Goal: Task Accomplishment & Management: Manage account settings

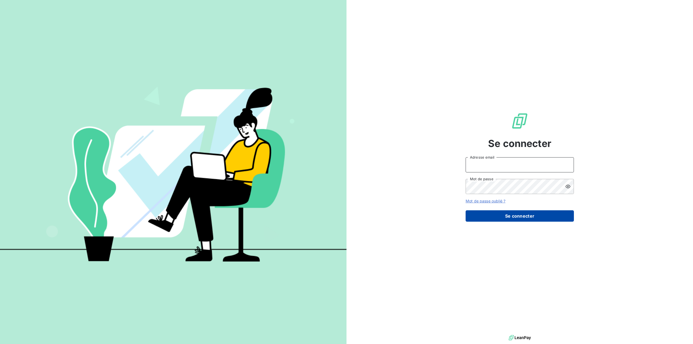
type input "[EMAIL_ADDRESS][DOMAIN_NAME]"
drag, startPoint x: 516, startPoint y: 216, endPoint x: 488, endPoint y: 214, distance: 28.0
click at [516, 216] on button "Se connecter" at bounding box center [520, 215] width 108 height 11
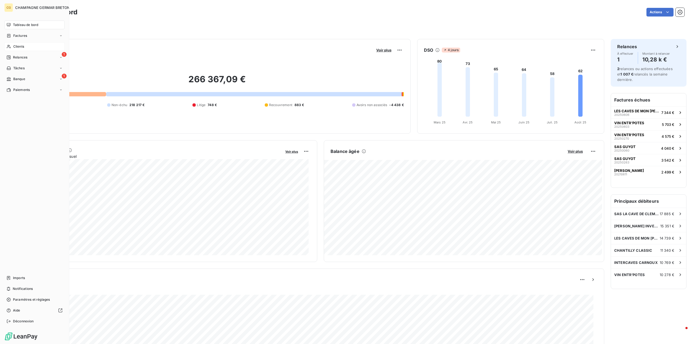
click at [19, 46] on span "Clients" at bounding box center [18, 46] width 11 height 5
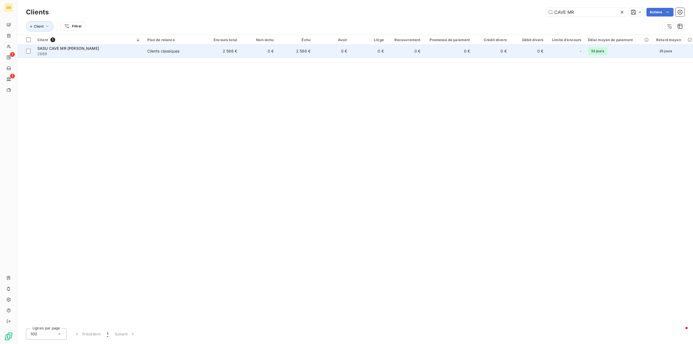
type input "CAVE MR"
click at [168, 52] on div "Clients classiques" at bounding box center [163, 50] width 32 height 5
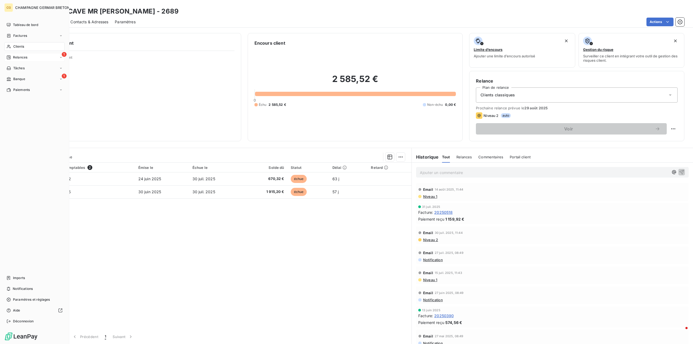
click at [15, 57] on span "Relances" at bounding box center [20, 57] width 14 height 5
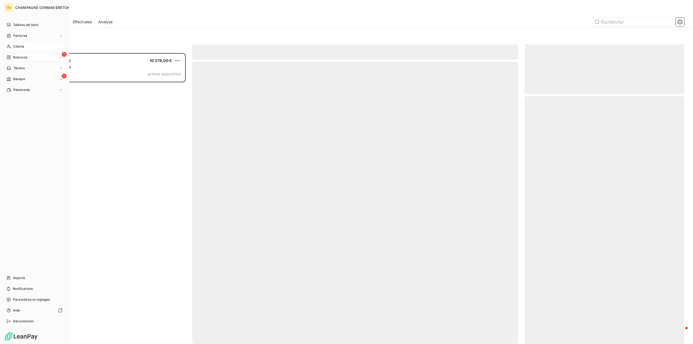
scroll to position [287, 156]
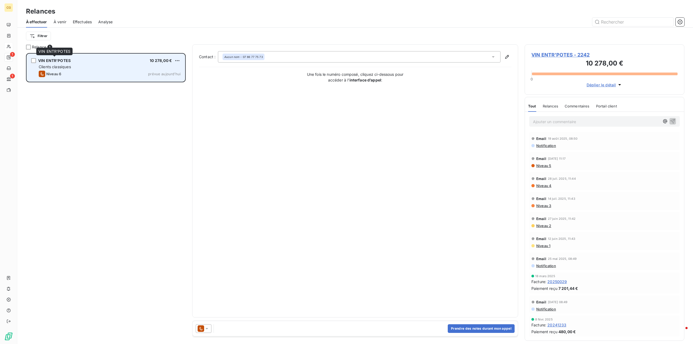
click at [57, 59] on span "VIN ENTR'POTES" at bounding box center [54, 60] width 32 height 5
click at [161, 76] on span "prévue aujourd’hui" at bounding box center [164, 74] width 32 height 4
click at [33, 61] on div "grid" at bounding box center [33, 60] width 5 height 5
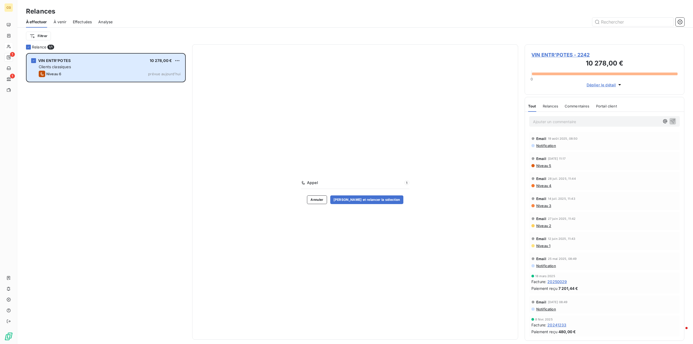
click at [562, 54] on span "VIN ENTR'POTES - 2242" at bounding box center [604, 54] width 146 height 7
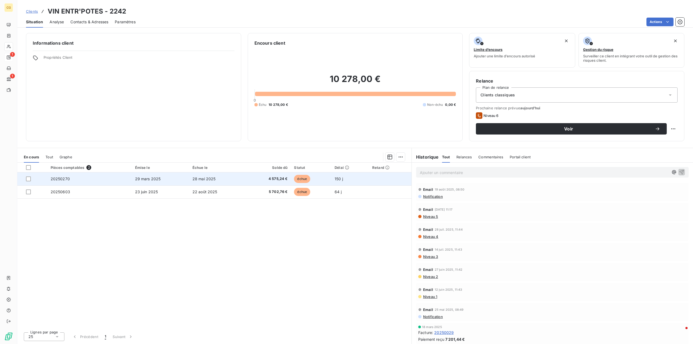
click at [149, 180] on span "29 mars 2025" at bounding box center [148, 178] width 26 height 5
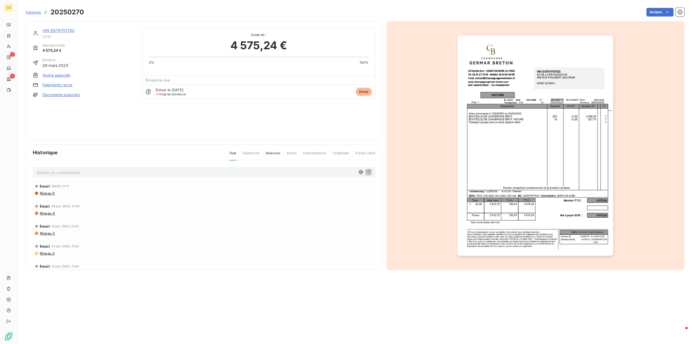
click at [58, 31] on link "VIN ENTR'POTES" at bounding box center [58, 30] width 32 height 5
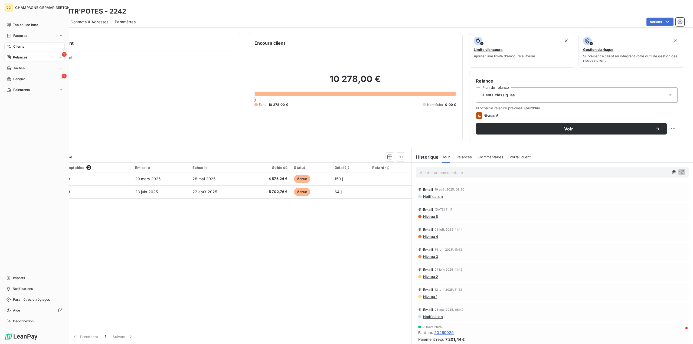
click at [10, 57] on icon at bounding box center [8, 57] width 4 height 4
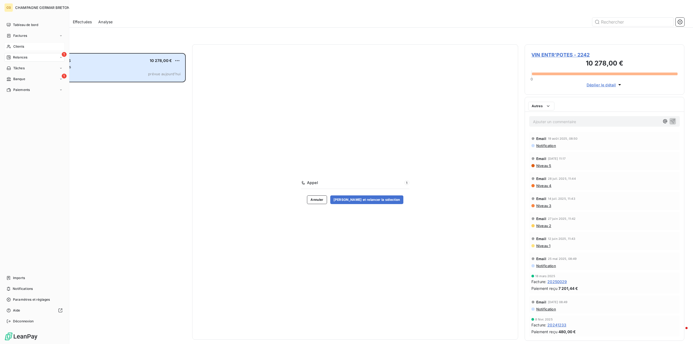
scroll to position [287, 156]
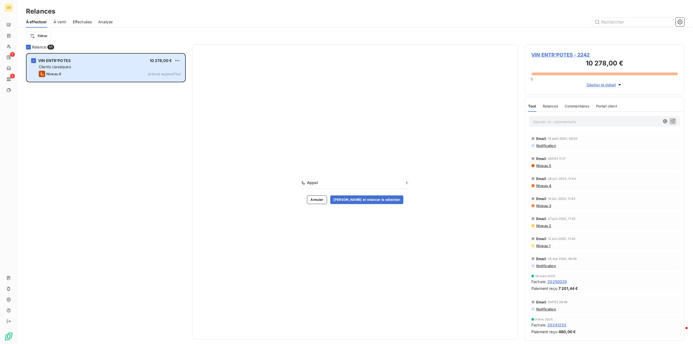
click at [566, 56] on span "VIN ENTR'POTES - 2242" at bounding box center [604, 54] width 146 height 7
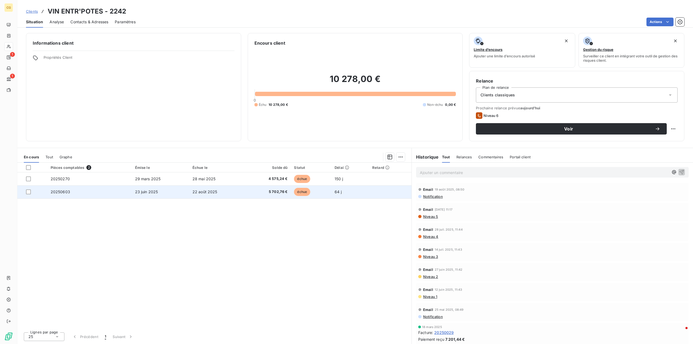
click at [147, 192] on span "23 juin 2025" at bounding box center [146, 191] width 23 height 5
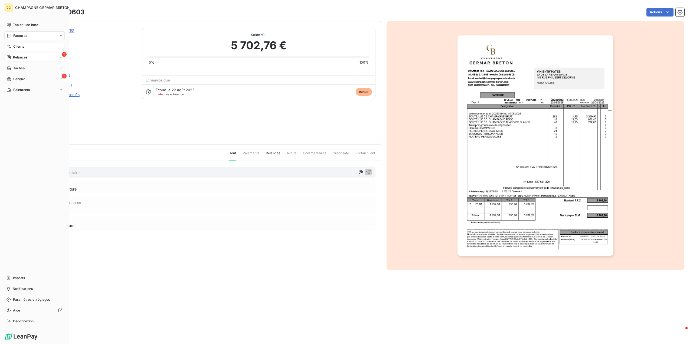
click at [17, 56] on span "Relances" at bounding box center [20, 57] width 14 height 5
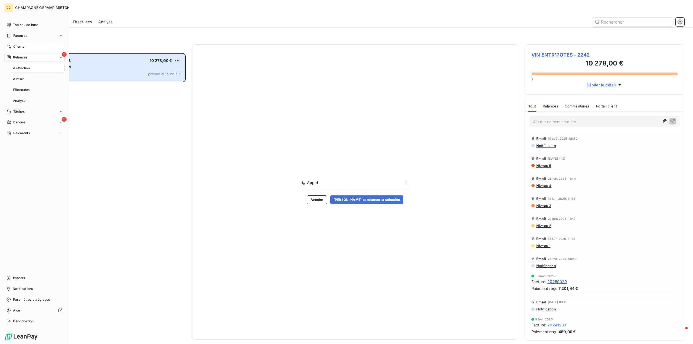
scroll to position [287, 156]
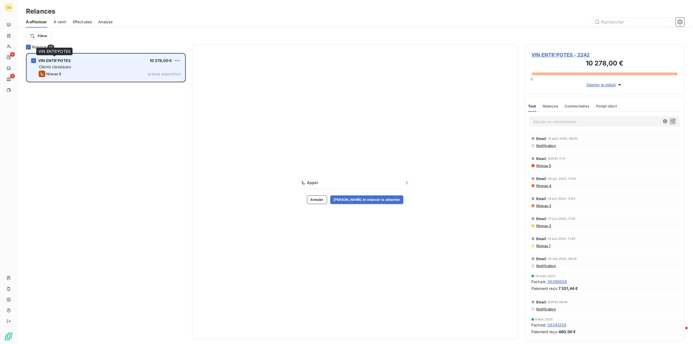
click at [64, 61] on span "VIN ENTR'POTES" at bounding box center [54, 60] width 32 height 5
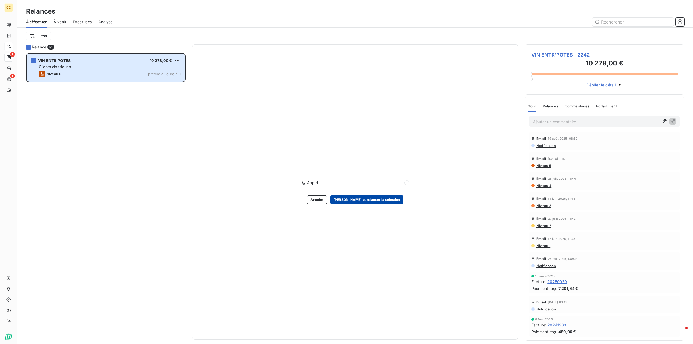
click at [369, 200] on button "Valider et relancer la sélection" at bounding box center [366, 199] width 73 height 9
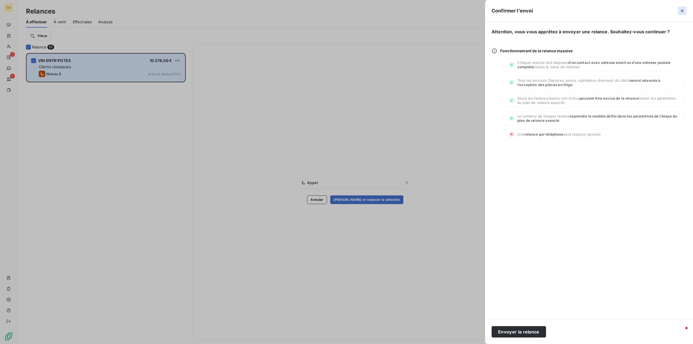
click at [680, 11] on icon "button" at bounding box center [681, 10] width 5 height 5
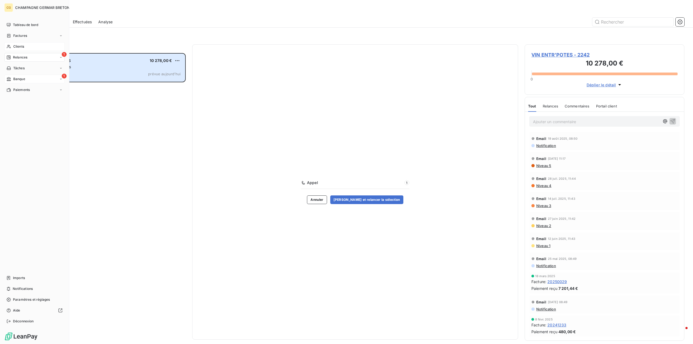
click at [29, 79] on div "1 Banque" at bounding box center [34, 79] width 60 height 9
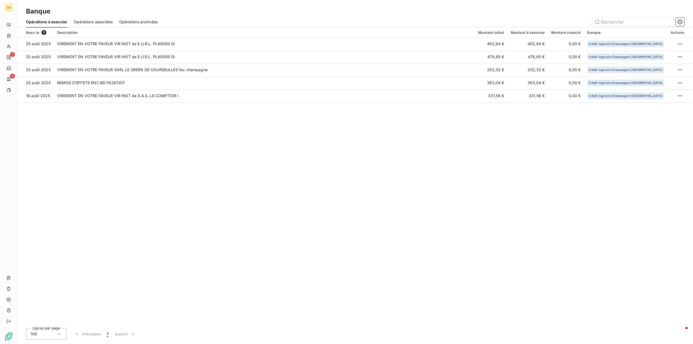
click at [95, 22] on span "Opérations associées" at bounding box center [93, 21] width 39 height 5
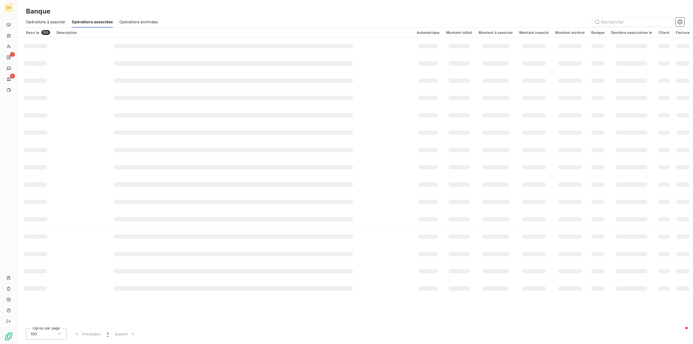
click at [142, 22] on span "Opérations archivées" at bounding box center [138, 21] width 38 height 5
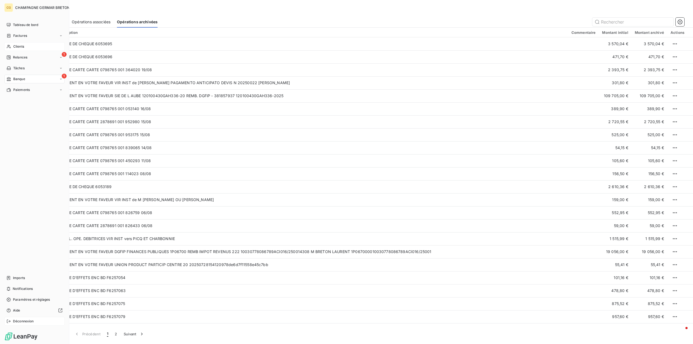
click at [19, 323] on span "Déconnexion" at bounding box center [23, 321] width 21 height 5
